Goal: Transaction & Acquisition: Purchase product/service

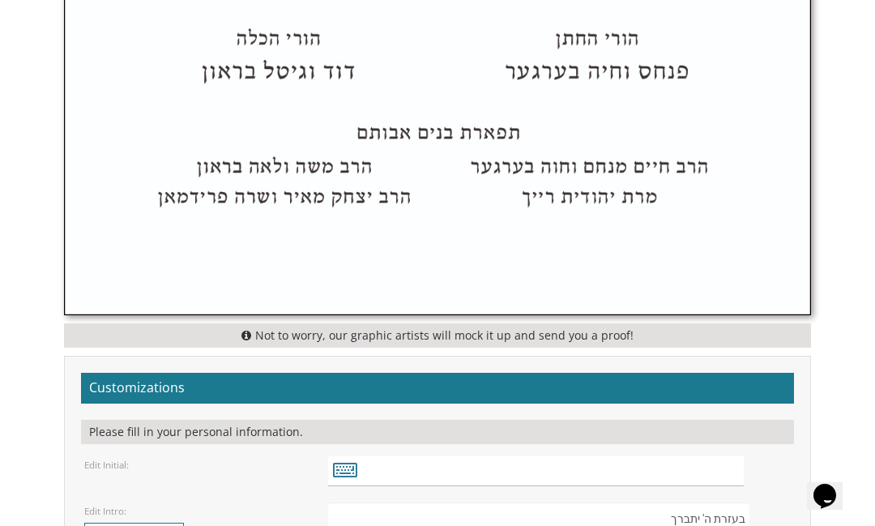
scroll to position [1428, 0]
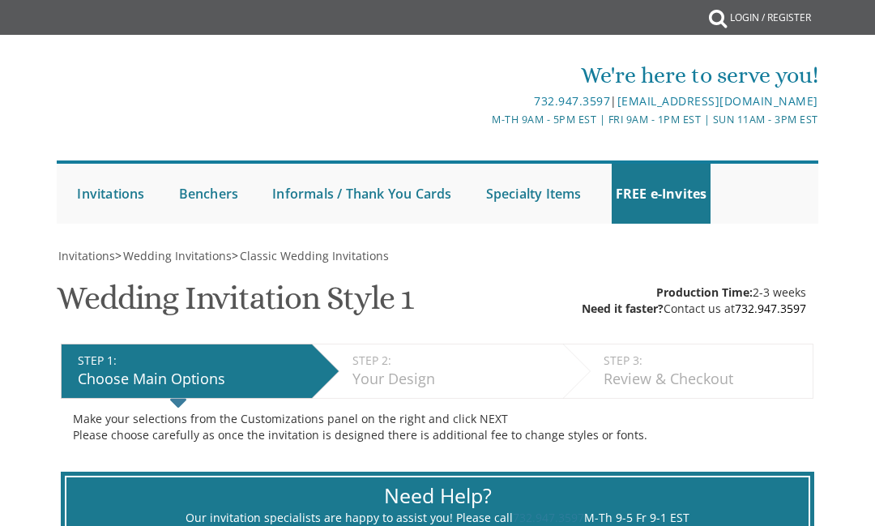
select select "400"
select select "200"
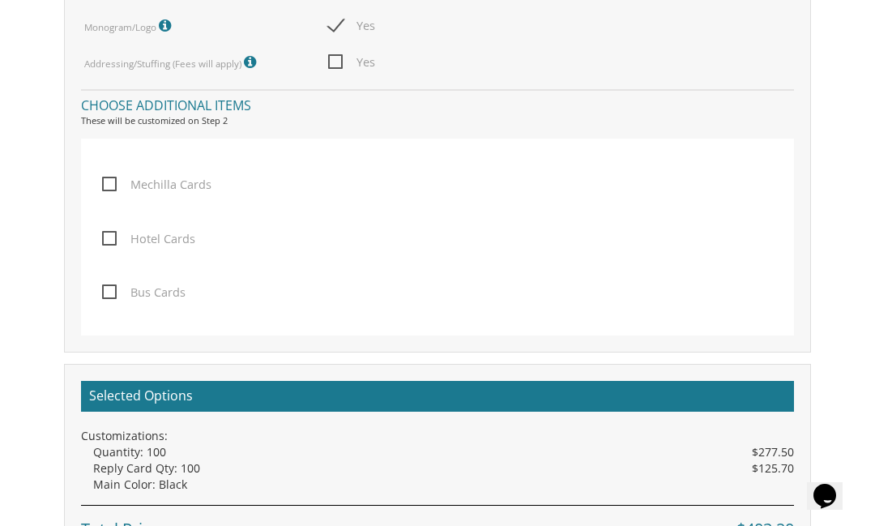
scroll to position [2001, 0]
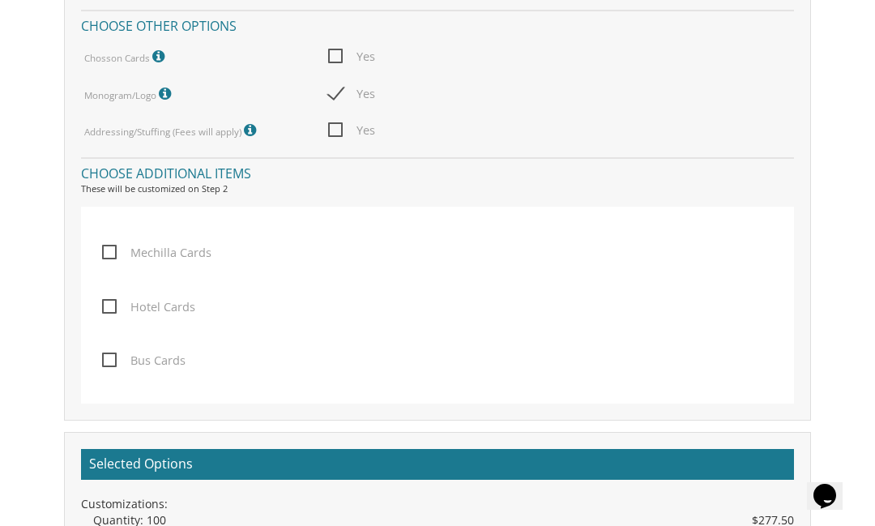
click at [113, 243] on span "Mechilla Cards" at bounding box center [156, 252] width 109 height 20
click at [113, 246] on input "Mechilla Cards" at bounding box center [107, 251] width 11 height 11
checkbox input "true"
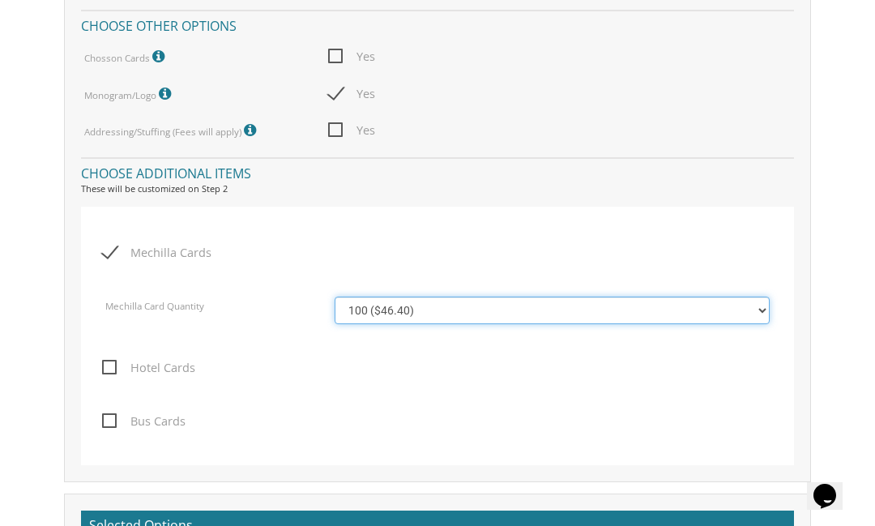
click at [761, 301] on select "100 ($46.40) 200 ($55.20) 300 ($61.85) 400 ($70.60) 500 ($77.20)" at bounding box center [552, 311] width 434 height 28
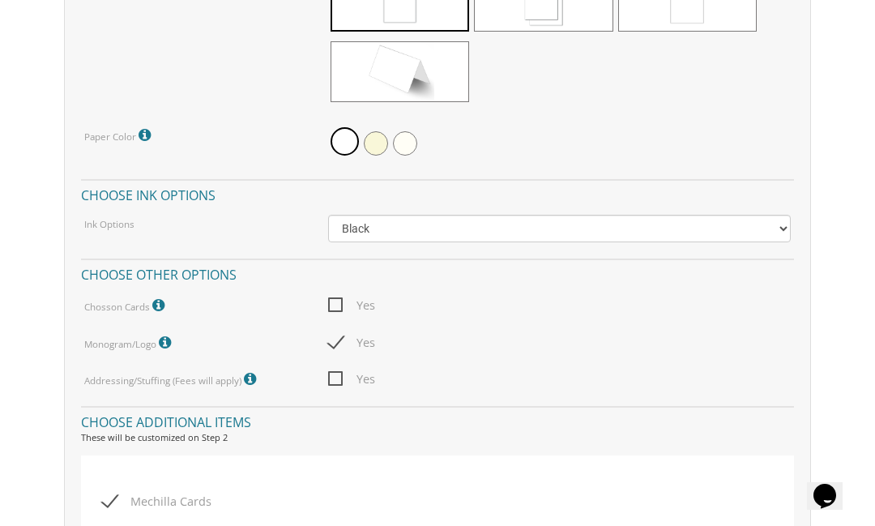
scroll to position [1769, 0]
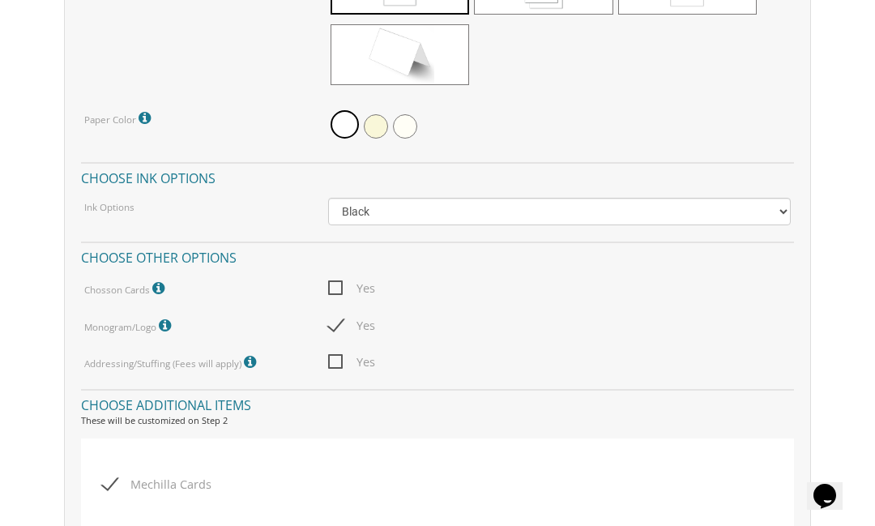
click at [173, 326] on icon at bounding box center [167, 325] width 16 height 15
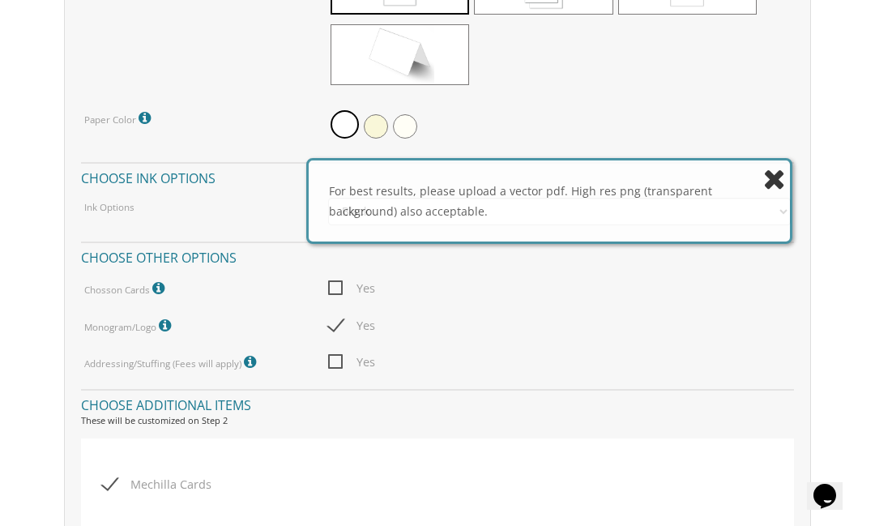
click at [164, 318] on icon at bounding box center [167, 325] width 16 height 15
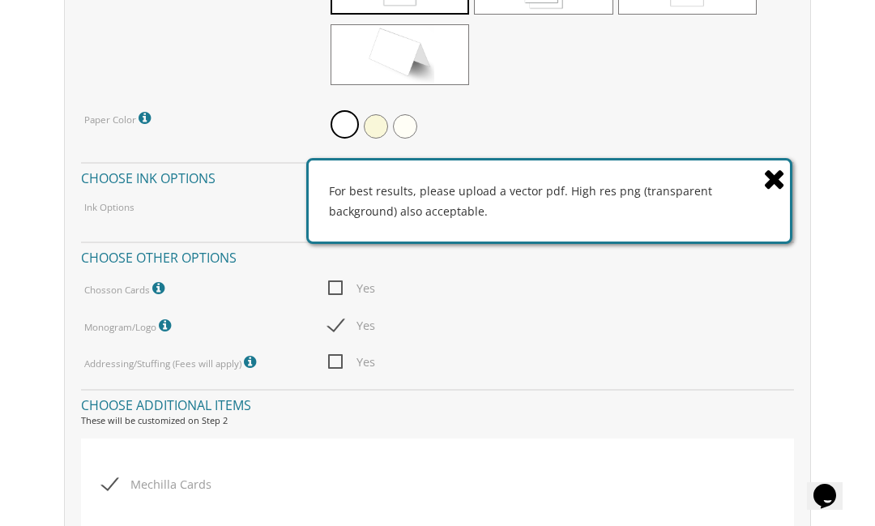
click at [771, 193] on icon at bounding box center [774, 178] width 23 height 28
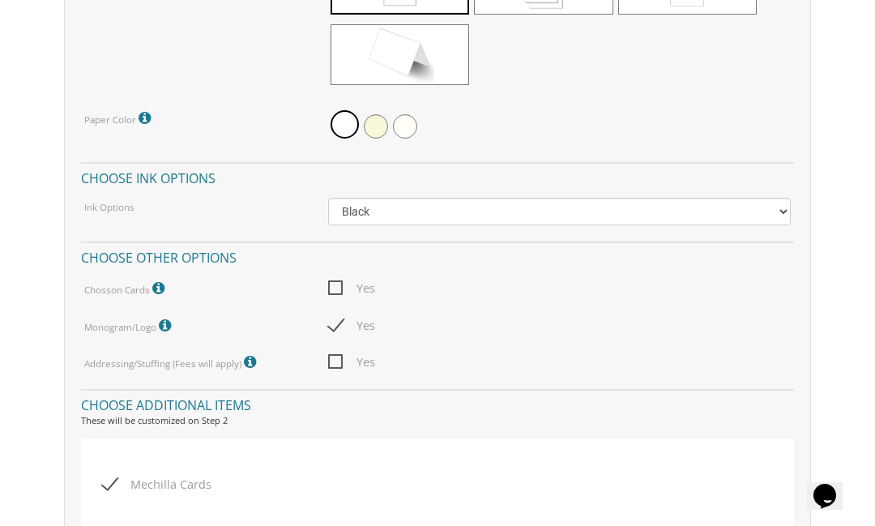
click at [169, 318] on icon at bounding box center [167, 325] width 16 height 15
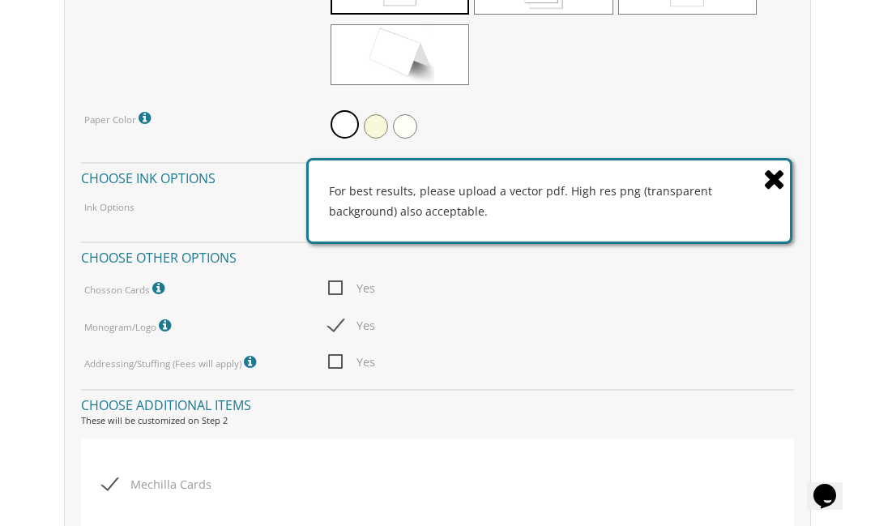
click at [773, 193] on icon at bounding box center [774, 178] width 23 height 28
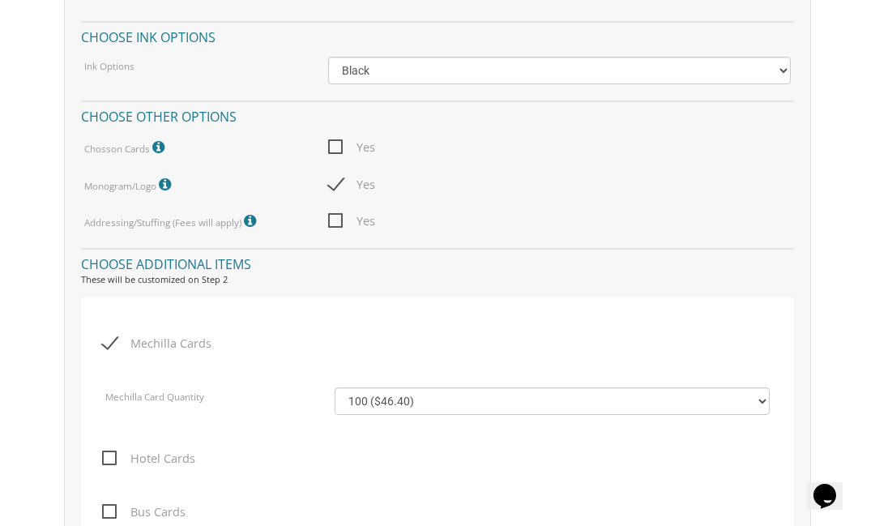
scroll to position [1859, 0]
